Goal: Task Accomplishment & Management: Complete application form

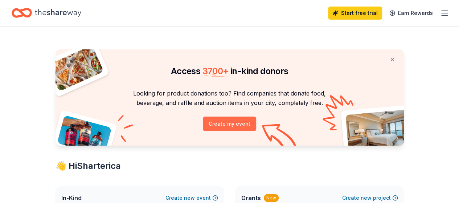
click at [232, 127] on button "Create my event" at bounding box center [229, 123] width 53 height 15
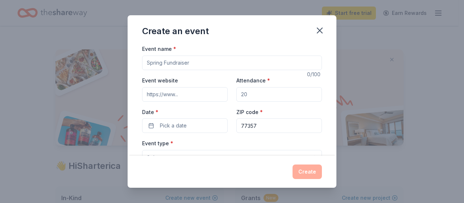
click at [189, 64] on input "Event name *" at bounding box center [232, 62] width 180 height 15
click at [168, 61] on input "Event name *" at bounding box center [232, 62] width 180 height 15
type input "Cub Chef"
click at [255, 95] on input "Attendance *" at bounding box center [279, 94] width 86 height 15
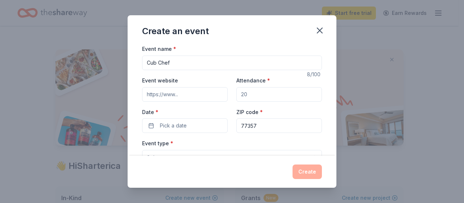
drag, startPoint x: 255, startPoint y: 95, endPoint x: 218, endPoint y: 93, distance: 37.7
click at [218, 93] on div "Event website Attendance * Date * Pick a date ZIP code * 77357" at bounding box center [232, 104] width 180 height 57
click at [236, 92] on input "60" at bounding box center [279, 94] width 86 height 15
type input "60"
click at [168, 124] on span "Pick a date" at bounding box center [173, 125] width 27 height 9
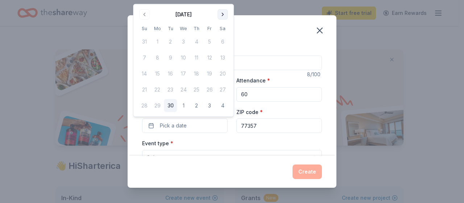
click at [221, 12] on button "Go to next month" at bounding box center [223, 14] width 10 height 10
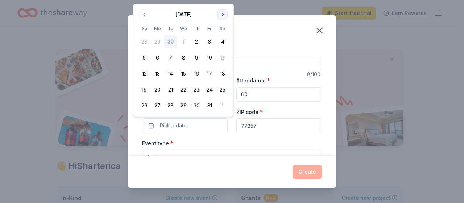
click at [222, 14] on button "Go to next month" at bounding box center [223, 14] width 10 height 10
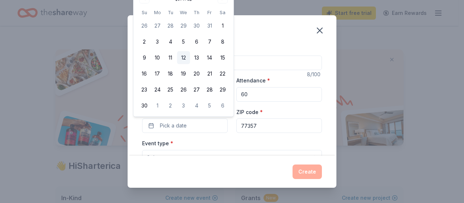
click at [183, 57] on button "12" at bounding box center [183, 57] width 13 height 13
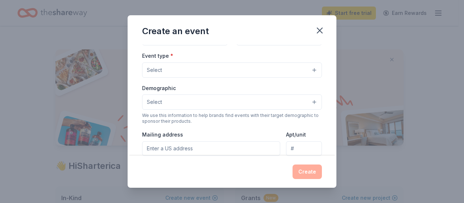
scroll to position [87, 0]
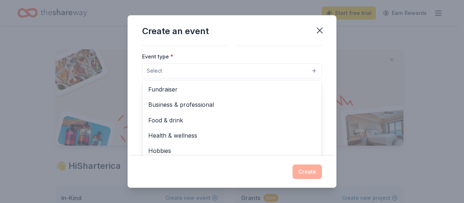
click at [308, 70] on button "Select" at bounding box center [232, 70] width 180 height 15
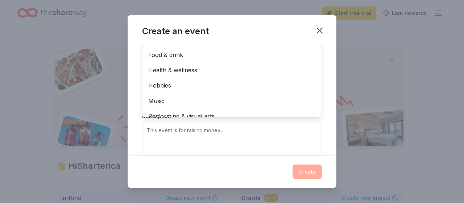
scroll to position [16, 0]
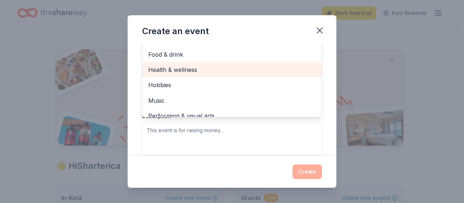
drag, startPoint x: 218, startPoint y: 66, endPoint x: 165, endPoint y: 70, distance: 52.8
click at [165, 70] on span "Health & wellness" at bounding box center [232, 69] width 168 height 9
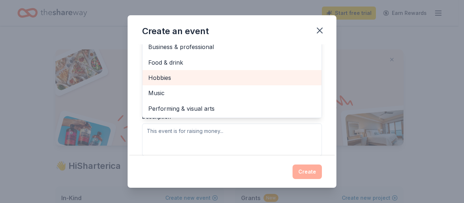
scroll to position [9, 0]
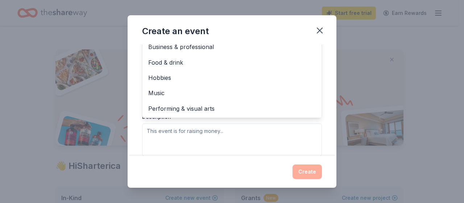
drag, startPoint x: 326, startPoint y: 64, endPoint x: 137, endPoint y: 140, distance: 204.0
click at [137, 140] on div "Event name * Cub Chef 8 /100 Event website Attendance * 60 Date * 11/12/2025 ZI…" at bounding box center [232, 99] width 209 height 111
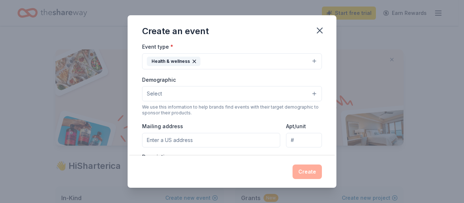
scroll to position [135, 0]
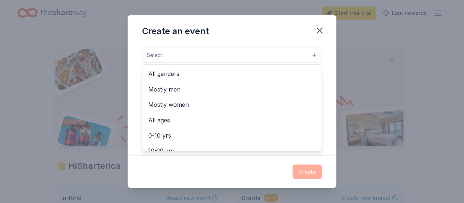
click at [308, 53] on button "Select" at bounding box center [232, 54] width 180 height 15
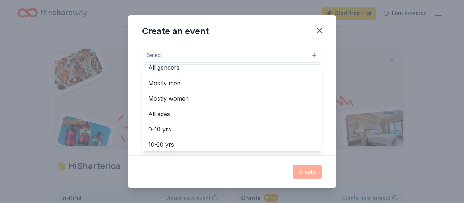
scroll to position [0, 0]
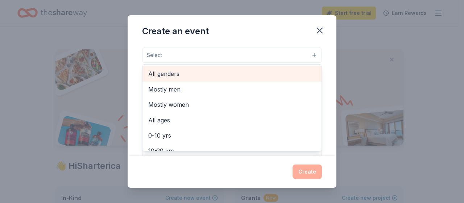
click at [165, 72] on span "All genders" at bounding box center [232, 73] width 168 height 9
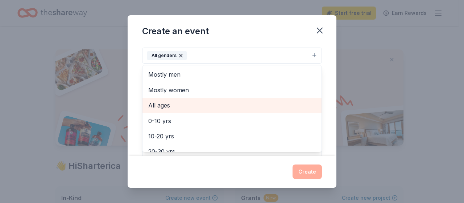
click at [163, 103] on span "All ages" at bounding box center [232, 104] width 168 height 9
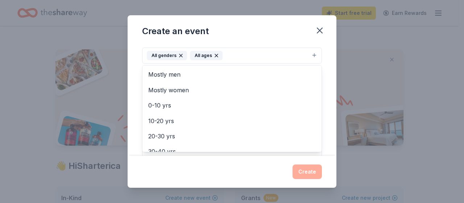
drag, startPoint x: 324, startPoint y: 63, endPoint x: 135, endPoint y: 137, distance: 202.6
click at [135, 137] on div "Event name * Cub Chef 8 /100 Event website Attendance * 60 Date * 11/12/2025 ZI…" at bounding box center [232, 99] width 209 height 111
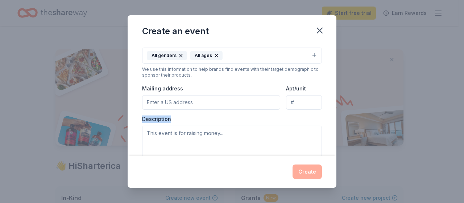
click at [135, 137] on div "Event name * Cub Chef 8 /100 Event website Attendance * 60 Date * 11/12/2025 ZI…" at bounding box center [232, 99] width 209 height 111
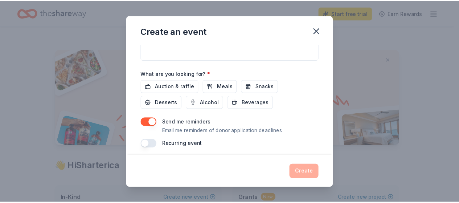
scroll to position [235, 0]
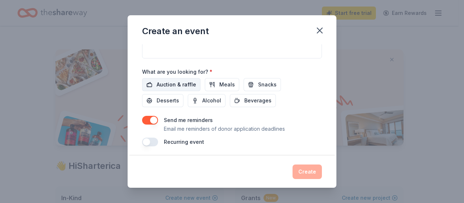
click at [165, 80] on span "Auction & raffle" at bounding box center [177, 84] width 40 height 9
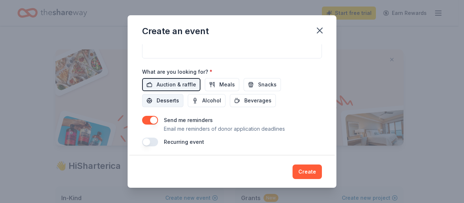
click at [158, 96] on span "Desserts" at bounding box center [168, 100] width 22 height 9
click at [215, 84] on button "Meals" at bounding box center [222, 84] width 34 height 13
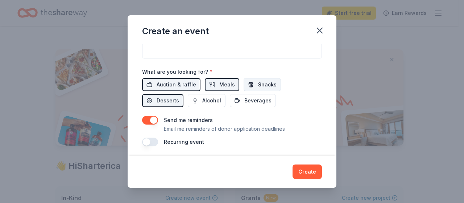
click at [260, 81] on span "Snacks" at bounding box center [267, 84] width 18 height 9
click at [256, 98] on span "Beverages" at bounding box center [257, 100] width 27 height 9
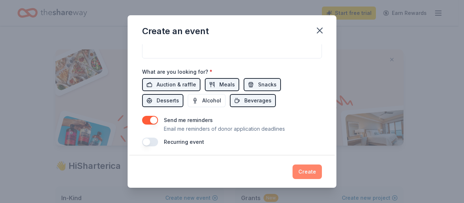
click at [304, 171] on button "Create" at bounding box center [307, 171] width 29 height 15
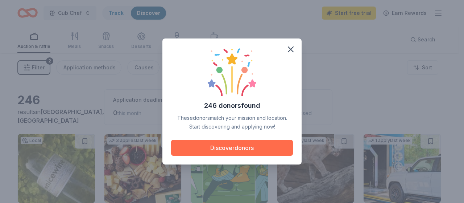
click at [235, 148] on button "Discover donors" at bounding box center [232, 148] width 122 height 16
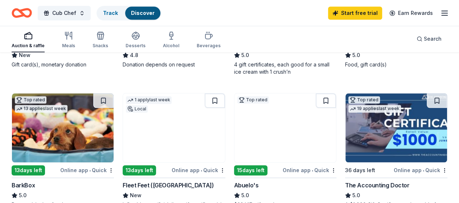
scroll to position [348, 0]
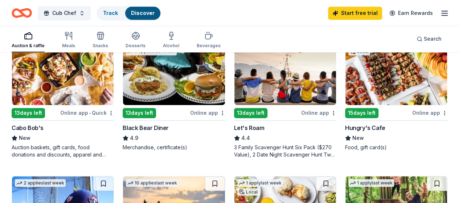
scroll to position [519, 0]
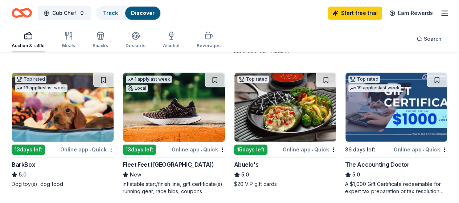
scroll to position [389, 0]
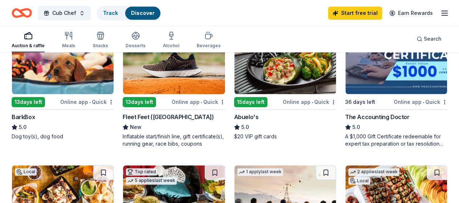
click at [143, 11] on link "Discover" at bounding box center [143, 13] width 24 height 6
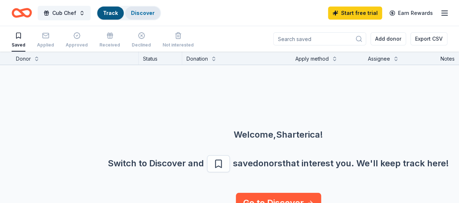
click at [139, 11] on link "Discover" at bounding box center [143, 13] width 24 height 6
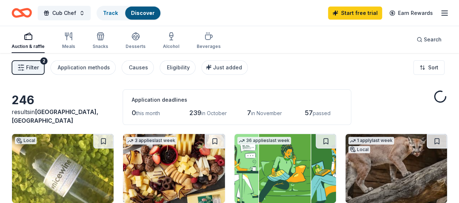
click at [139, 11] on link "Discover" at bounding box center [143, 13] width 24 height 6
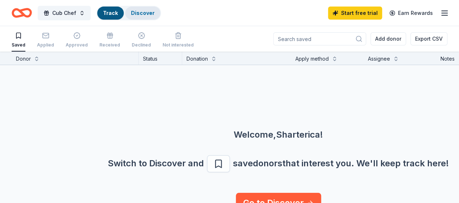
click at [144, 13] on link "Discover" at bounding box center [143, 13] width 24 height 6
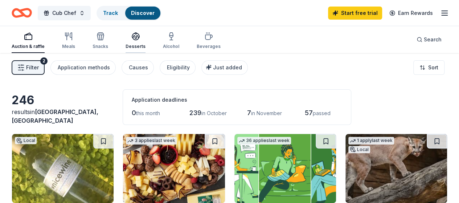
click at [137, 42] on div "Desserts" at bounding box center [135, 40] width 20 height 17
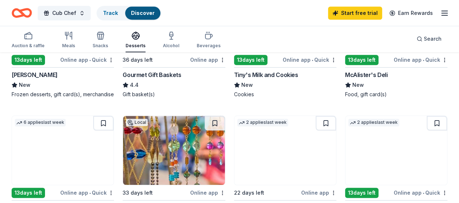
scroll to position [305, 0]
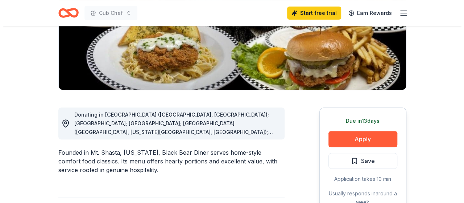
scroll to position [145, 0]
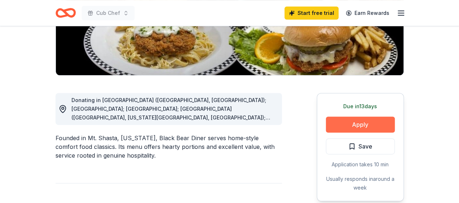
click at [365, 123] on button "Apply" at bounding box center [360, 124] width 69 height 16
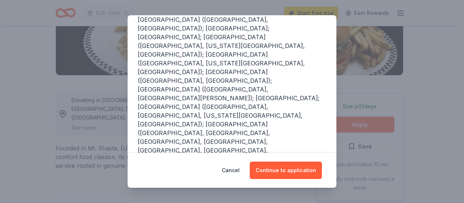
scroll to position [99, 0]
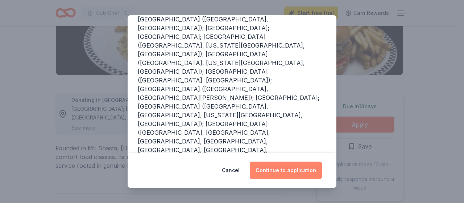
click at [289, 170] on button "Continue to application" at bounding box center [286, 169] width 72 height 17
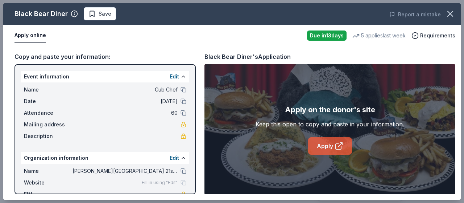
click at [330, 145] on link "Apply" at bounding box center [330, 145] width 44 height 17
